Goal: Obtain resource: Obtain resource

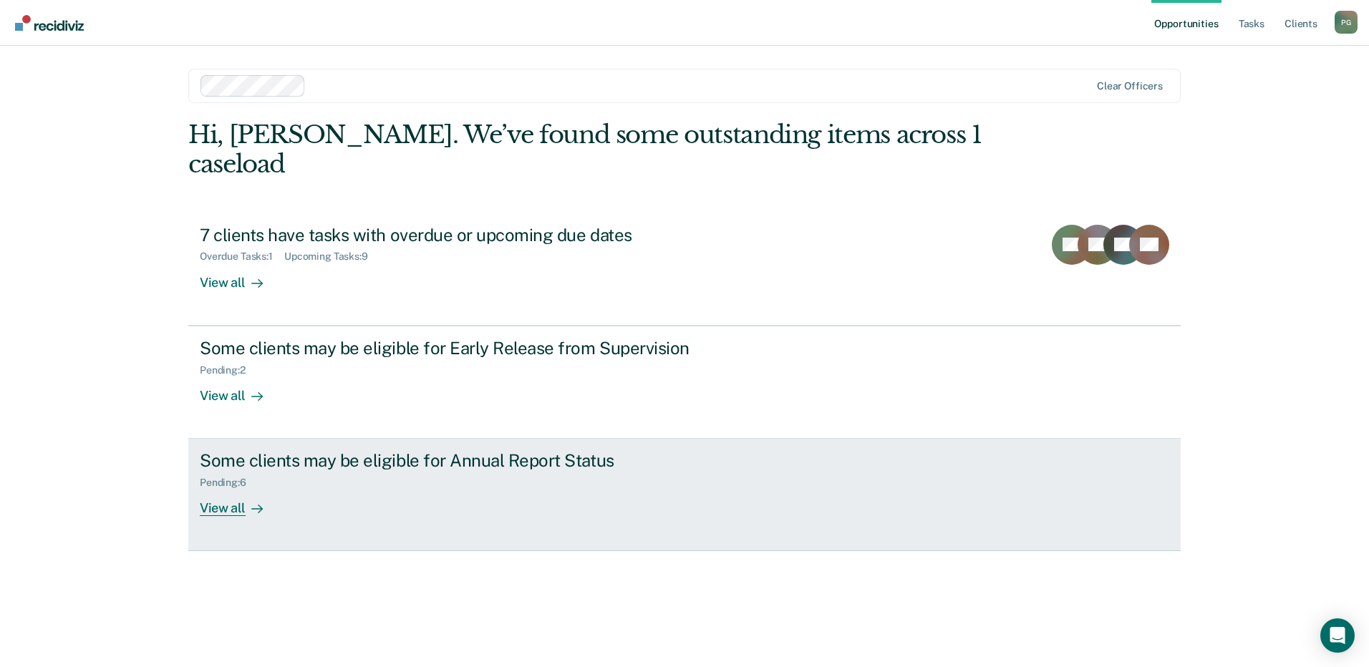
click at [309, 450] on div "Some clients may be eligible for Annual Report Status" at bounding box center [451, 460] width 503 height 21
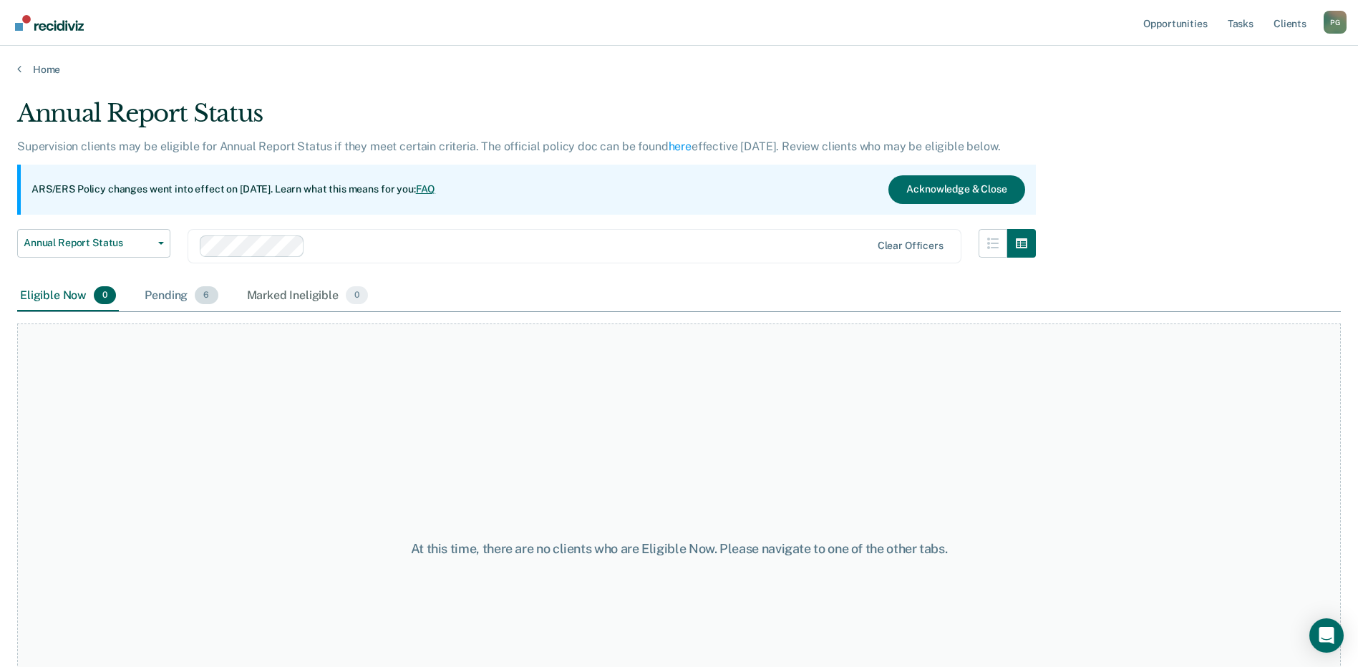
click at [173, 296] on div "Pending 6" at bounding box center [181, 297] width 79 height 32
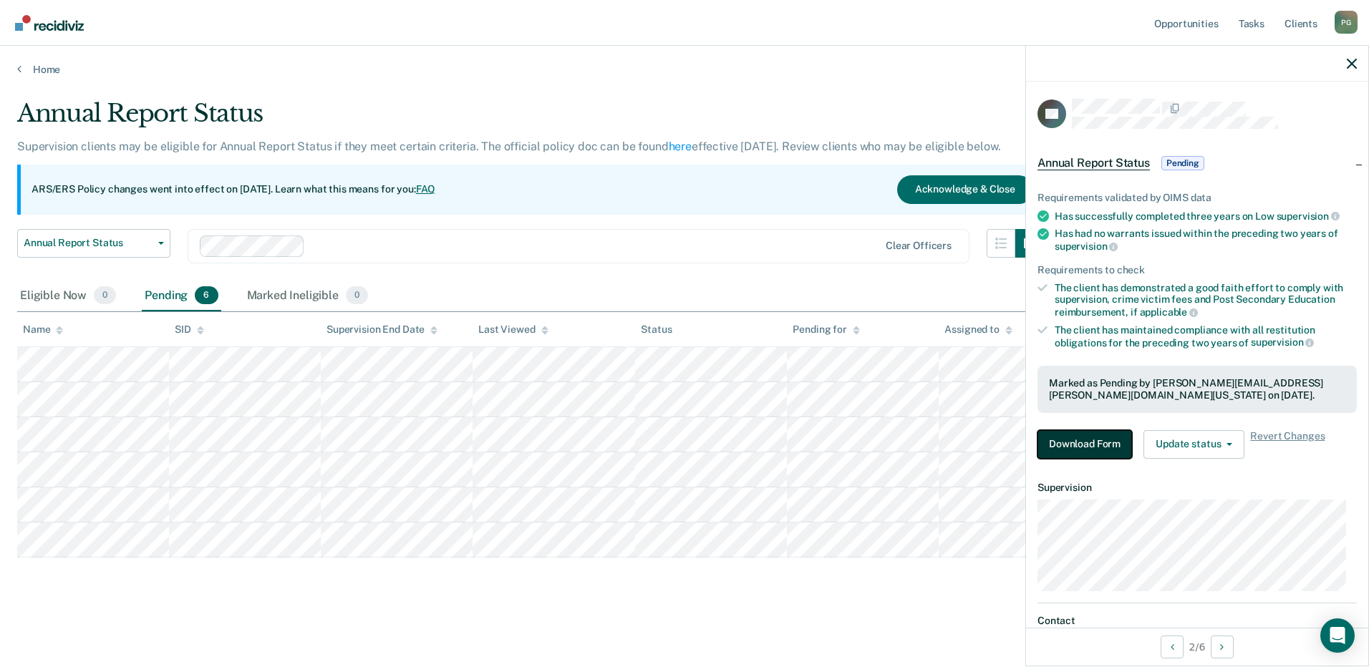
click at [1074, 439] on button "Download Form" at bounding box center [1085, 444] width 95 height 29
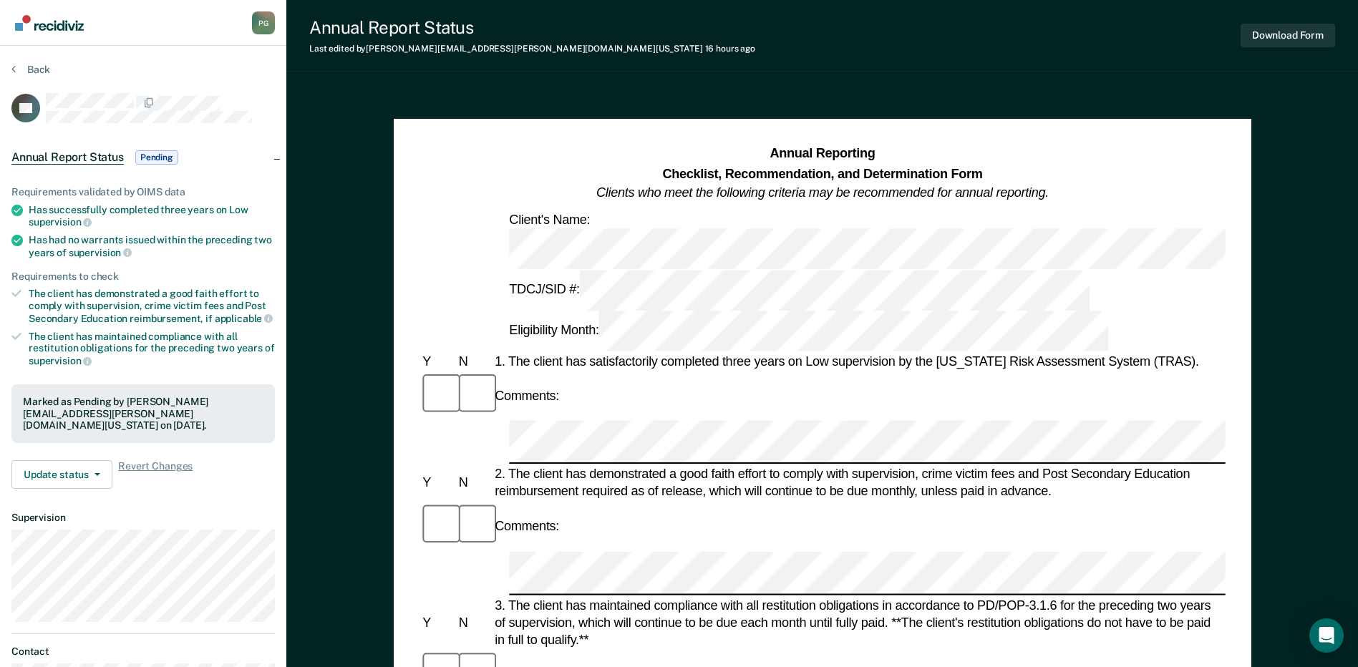
click at [816, 503] on div "Comments:" at bounding box center [823, 527] width 806 height 48
click at [1266, 30] on button "Download Form" at bounding box center [1288, 36] width 95 height 24
